Goal: Transaction & Acquisition: Obtain resource

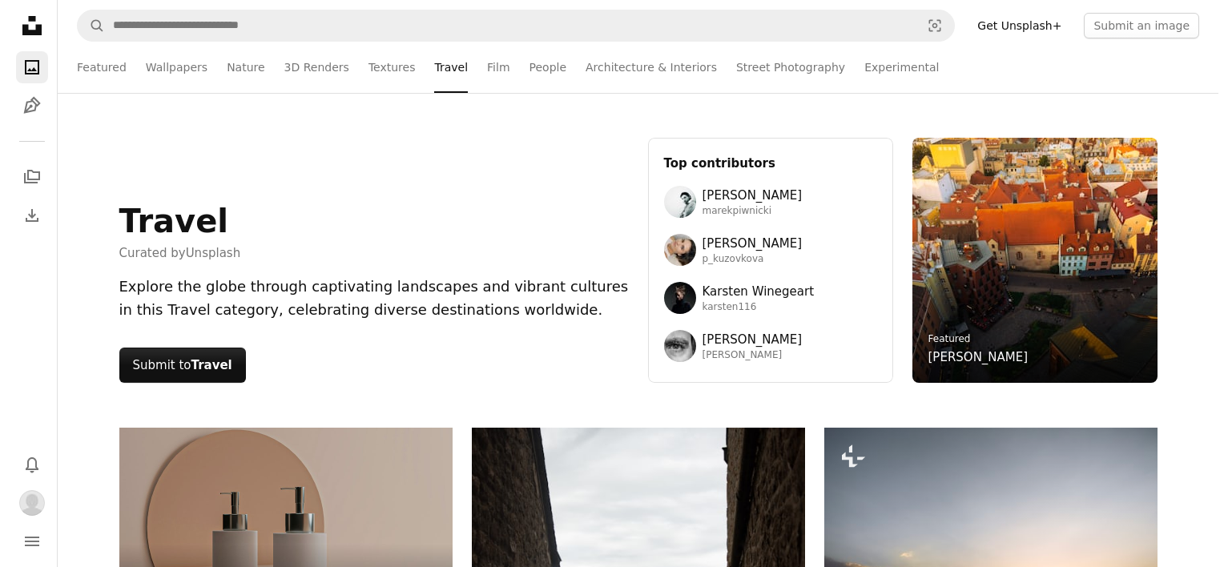
scroll to position [359, 0]
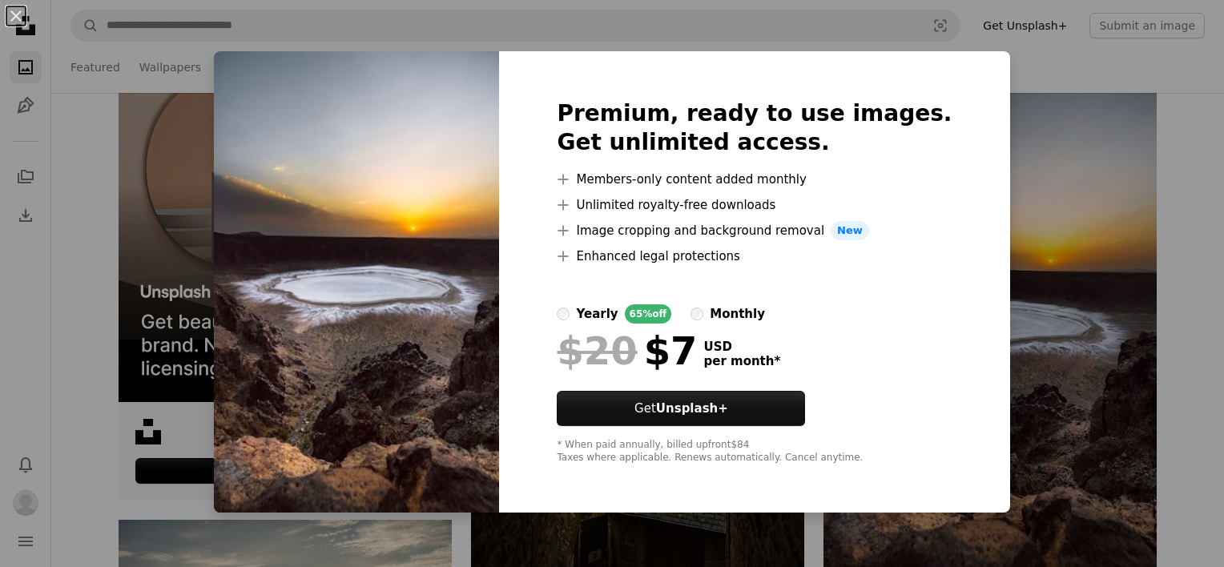
click at [1097, 349] on div "An X shape Premium, ready to use images. Get unlimited access. A plus sign Memb…" at bounding box center [612, 283] width 1224 height 567
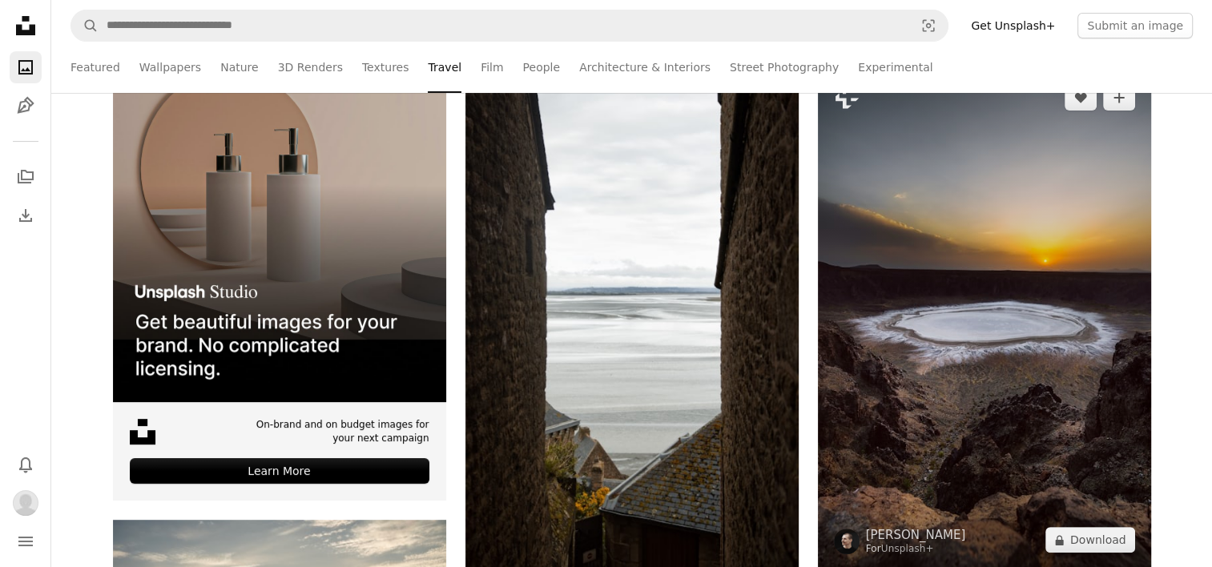
click at [985, 276] on img at bounding box center [984, 319] width 333 height 500
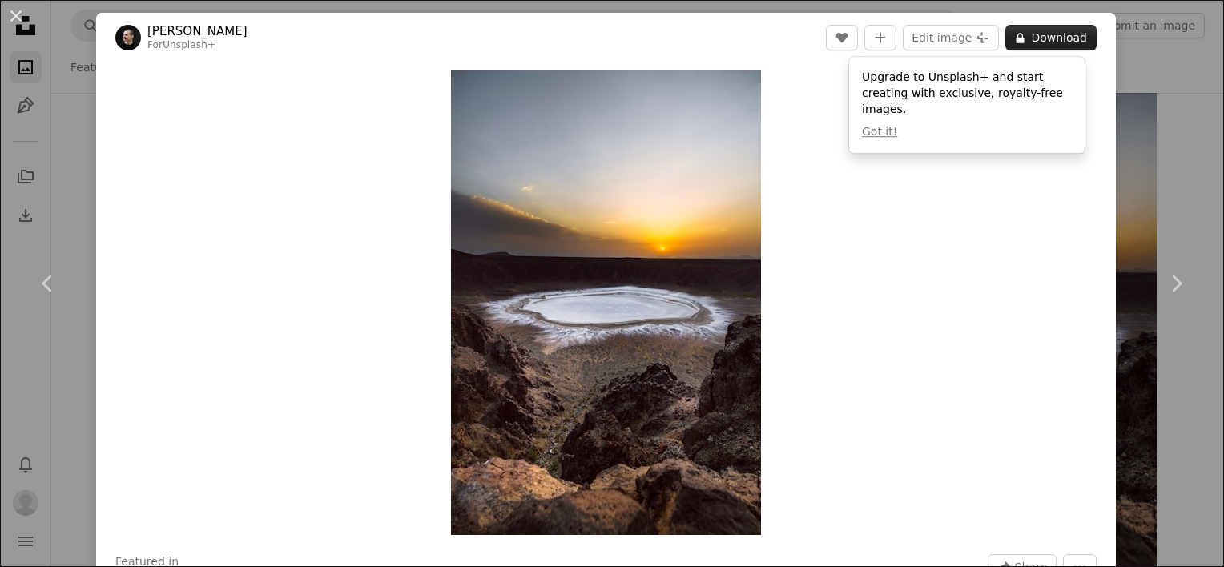
click at [1027, 32] on button "A lock Download" at bounding box center [1051, 38] width 91 height 26
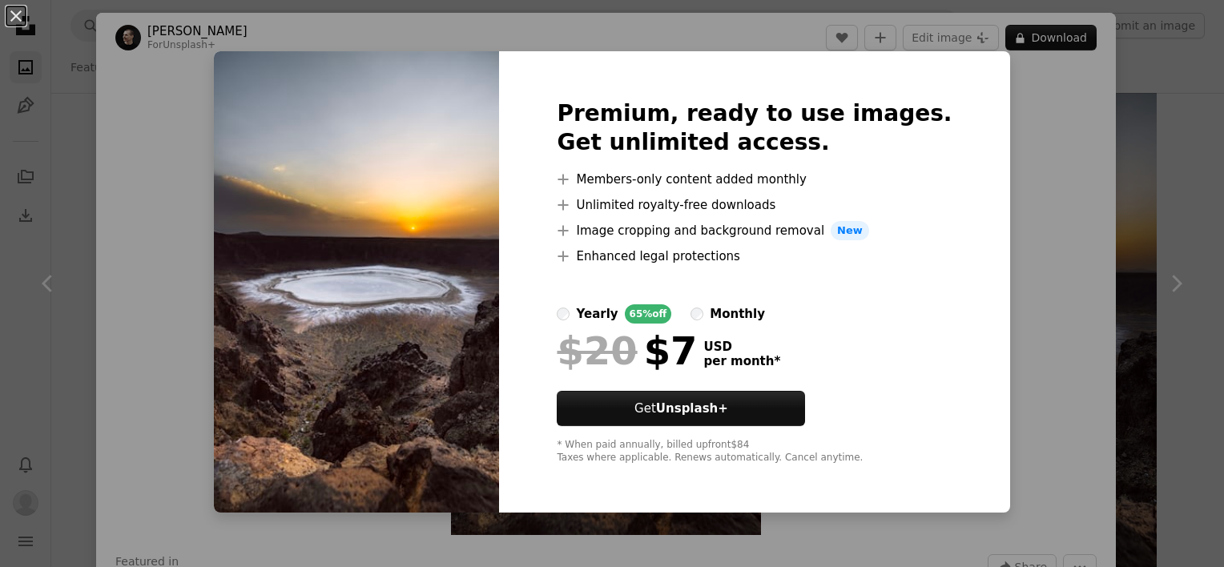
click at [1012, 194] on div "An X shape Premium, ready to use images. Get unlimited access. A plus sign Memb…" at bounding box center [612, 283] width 1224 height 567
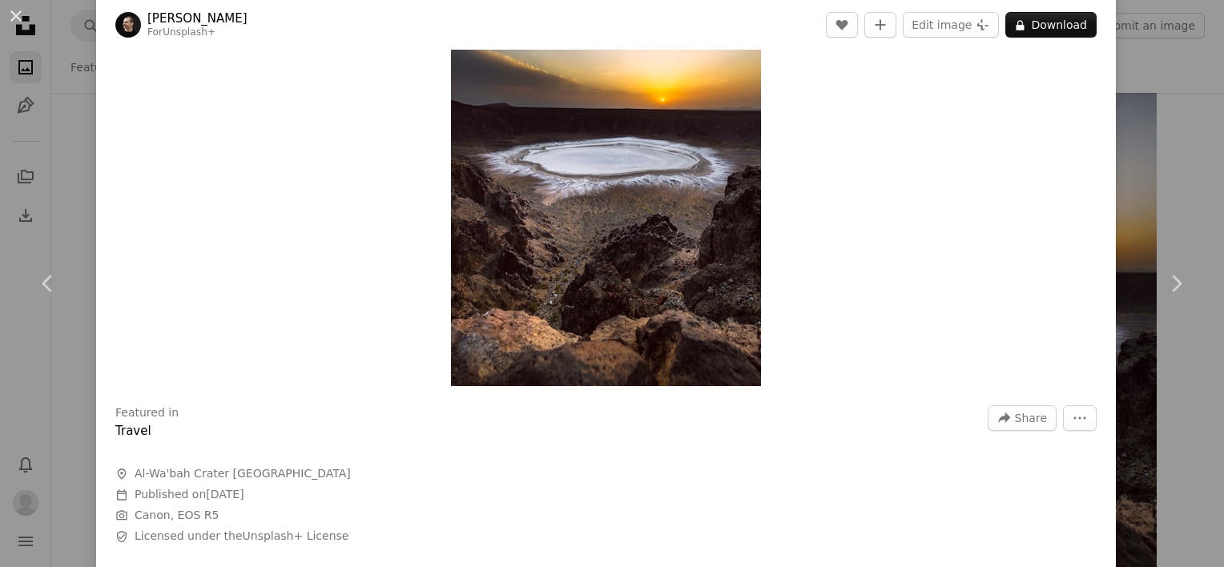
scroll to position [150, 0]
click at [1077, 421] on button "More Actions" at bounding box center [1080, 418] width 34 height 26
click at [898, 188] on dialog "An X shape Chevron left Chevron right [PERSON_NAME] For Unsplash+ A heart A plu…" at bounding box center [612, 283] width 1224 height 567
drag, startPoint x: 1016, startPoint y: 16, endPoint x: 895, endPoint y: 171, distance: 197.0
click at [895, 171] on div "Zoom in" at bounding box center [606, 153] width 1020 height 481
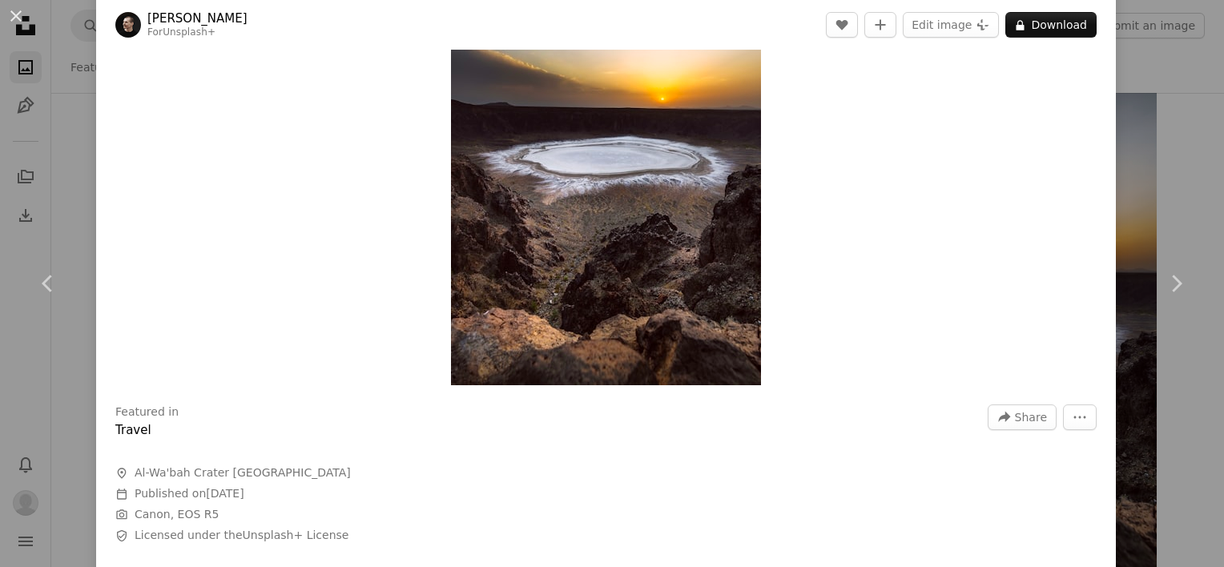
scroll to position [0, 0]
